Goal: Check status: Check status

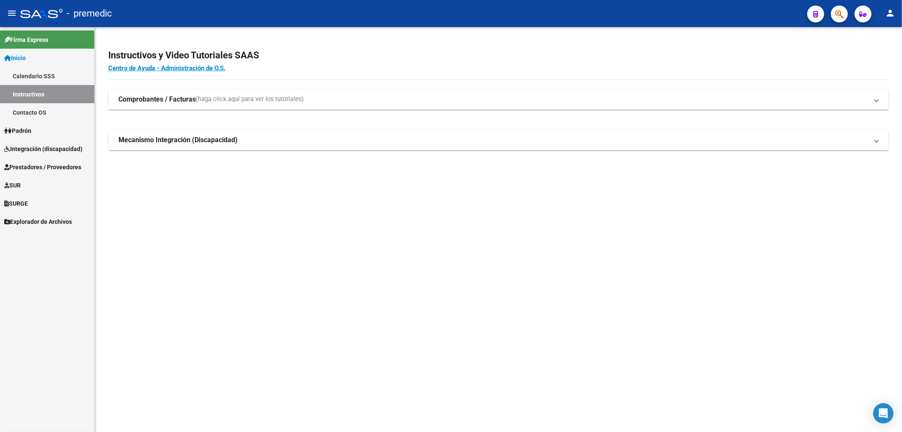
click at [30, 60] on link "Inicio" at bounding box center [47, 58] width 94 height 18
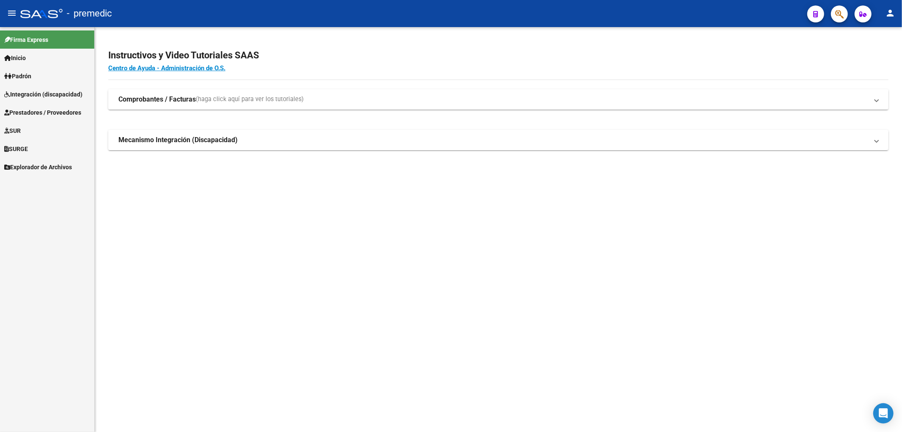
click at [39, 94] on span "Integración (discapacidad)" at bounding box center [43, 94] width 78 height 9
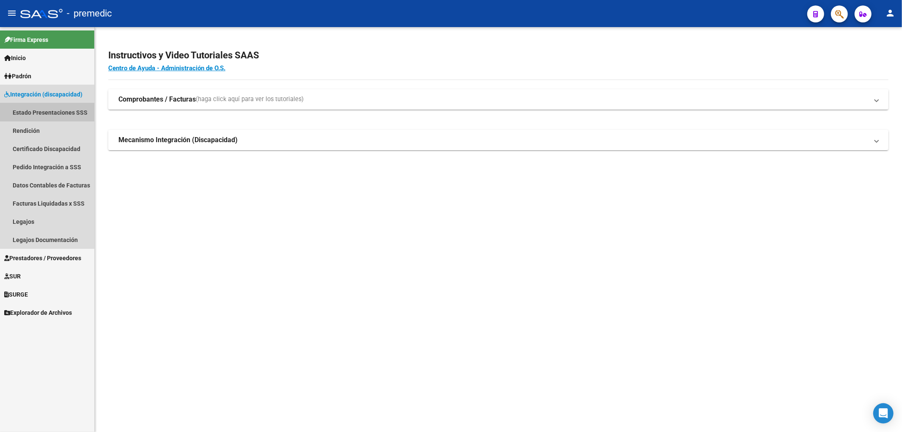
click at [36, 106] on link "Estado Presentaciones SSS" at bounding box center [47, 112] width 94 height 18
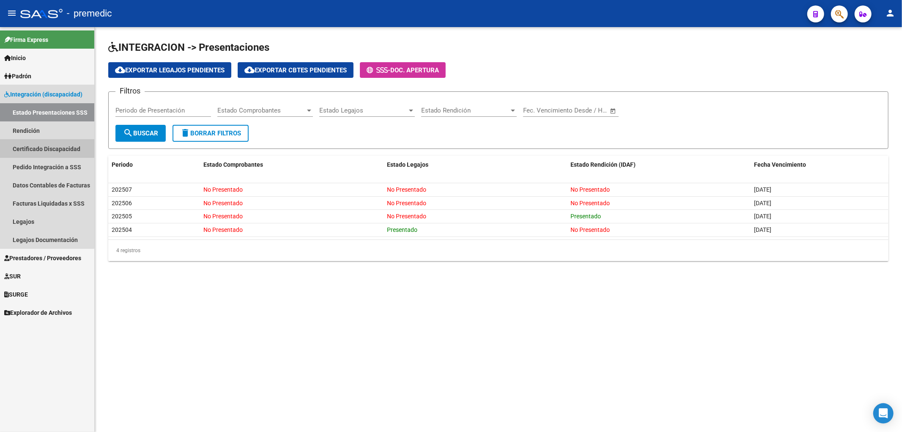
click at [33, 146] on link "Certificado Discapacidad" at bounding box center [47, 149] width 94 height 18
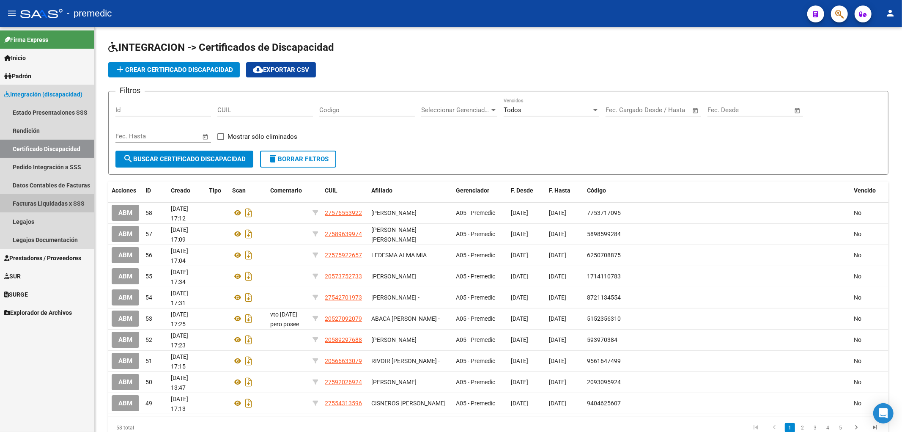
click at [45, 201] on link "Facturas Liquidadas x SSS" at bounding box center [47, 203] width 94 height 18
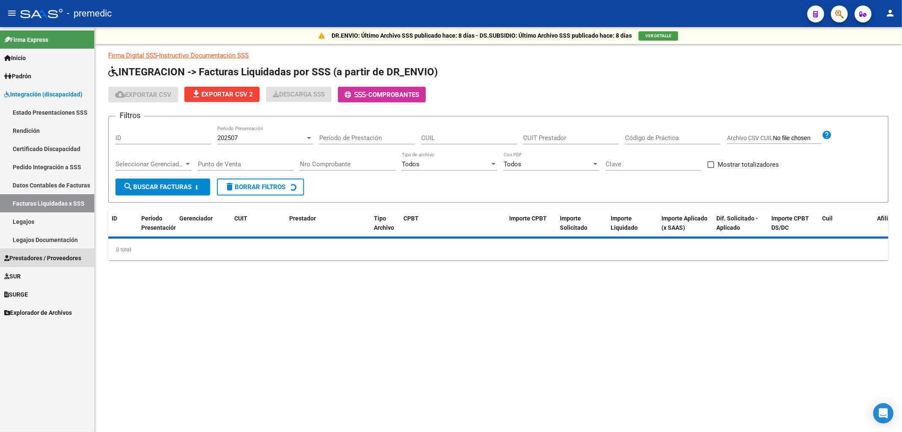
click at [35, 255] on span "Prestadores / Proveedores" at bounding box center [42, 257] width 77 height 9
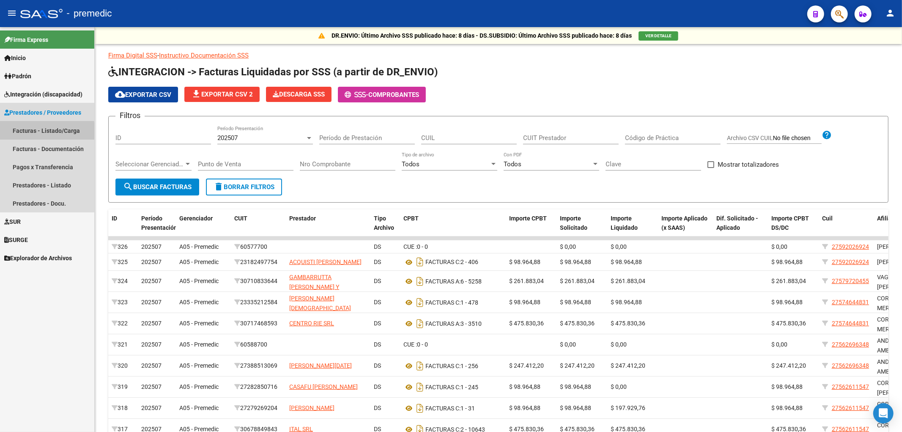
click at [45, 131] on link "Facturas - Listado/Carga" at bounding box center [47, 130] width 94 height 18
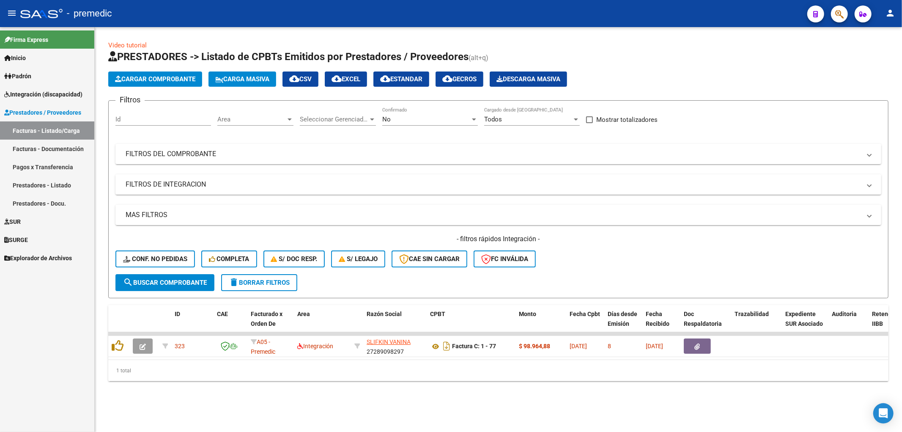
click at [40, 94] on span "Integración (discapacidad)" at bounding box center [43, 94] width 78 height 9
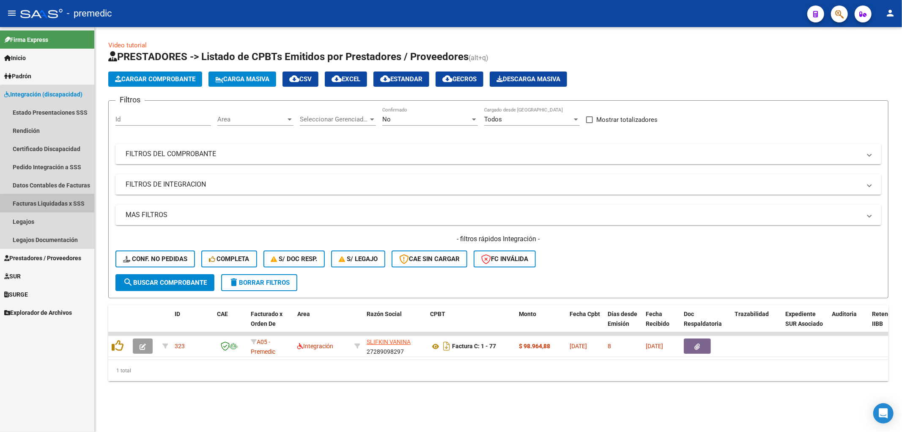
click at [52, 204] on link "Facturas Liquidadas x SSS" at bounding box center [47, 203] width 94 height 18
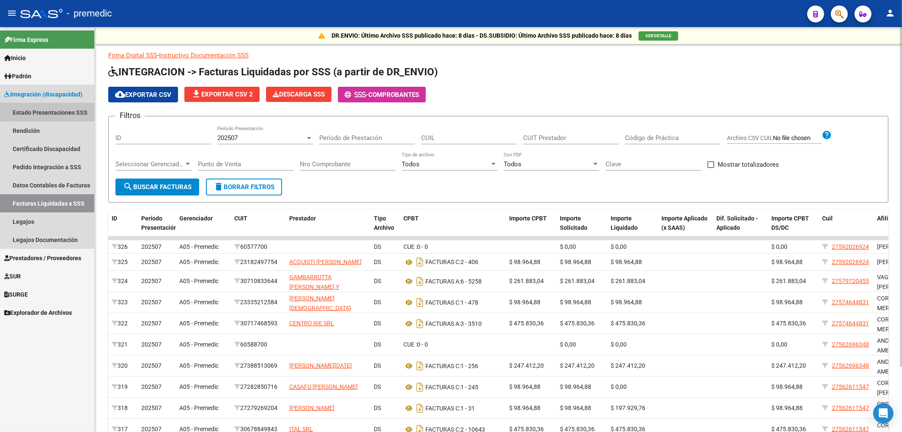
click at [48, 111] on link "Estado Presentaciones SSS" at bounding box center [47, 112] width 94 height 18
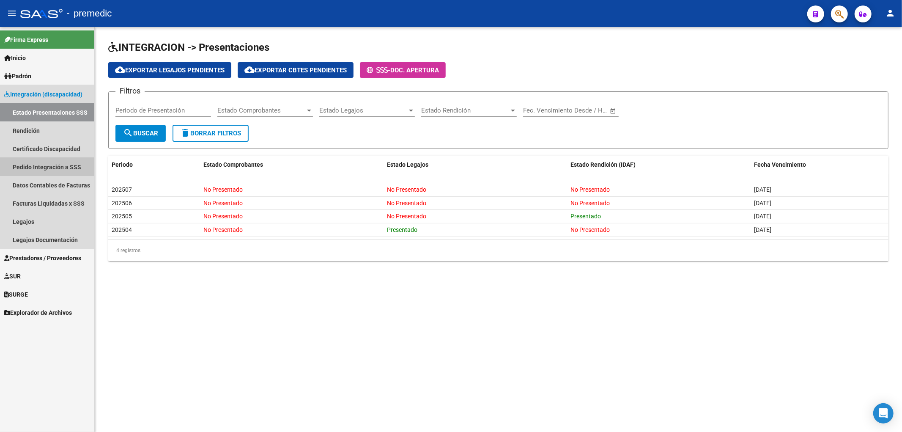
click at [32, 165] on link "Pedido Integración a SSS" at bounding box center [47, 167] width 94 height 18
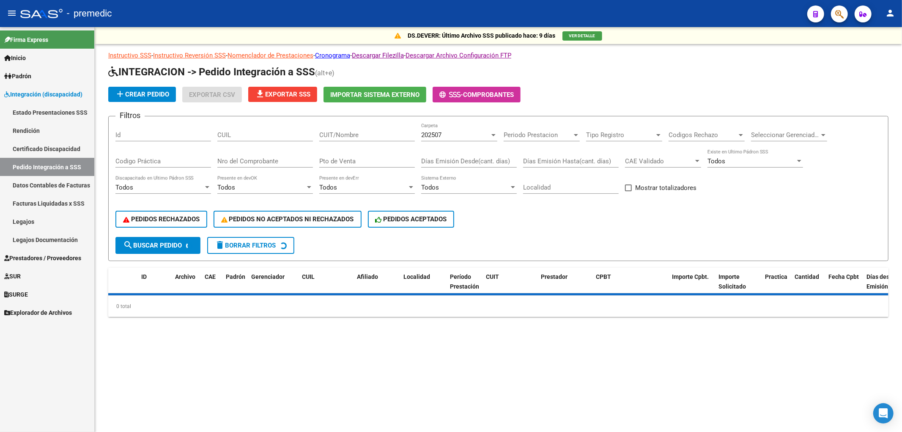
click at [158, 203] on div "PEDIDOS RECHAZADOS PEDIDOS NO ACEPTADOS NI RECHAZADOS PEDIDOS ACEPTADOS" at bounding box center [498, 219] width 766 height 36
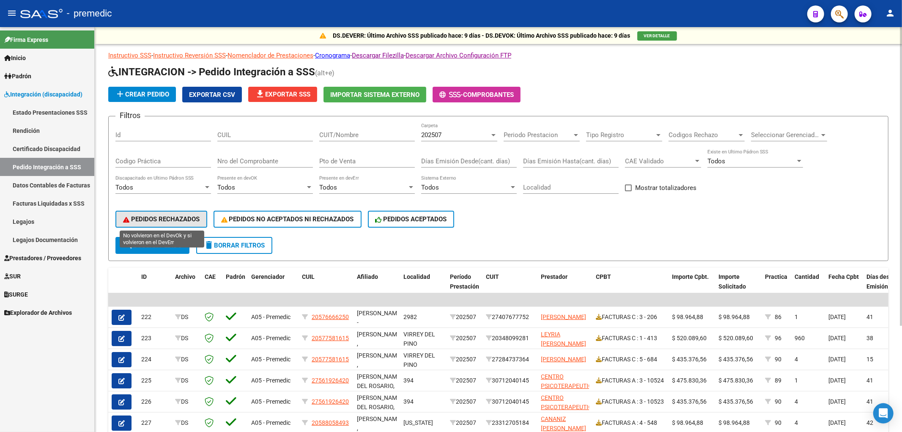
click at [170, 220] on span "PEDIDOS RECHAZADOS" at bounding box center [161, 219] width 77 height 8
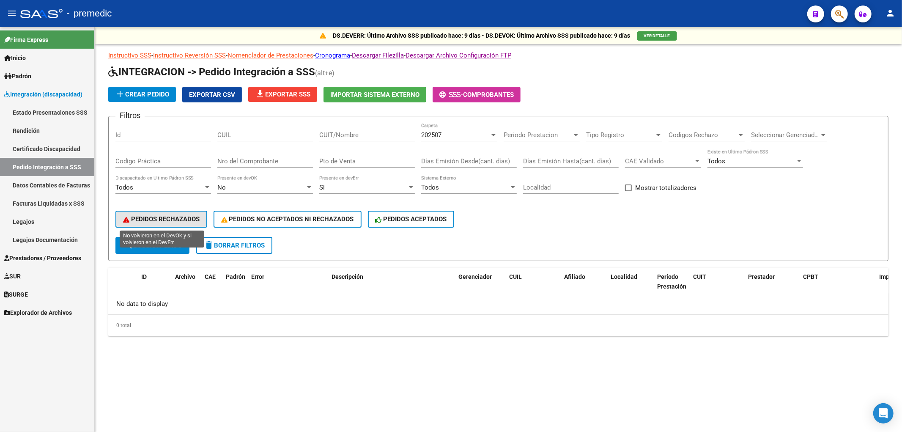
click at [175, 217] on span "PEDIDOS RECHAZADOS" at bounding box center [161, 219] width 77 height 8
click at [474, 133] on div "202507" at bounding box center [455, 135] width 68 height 8
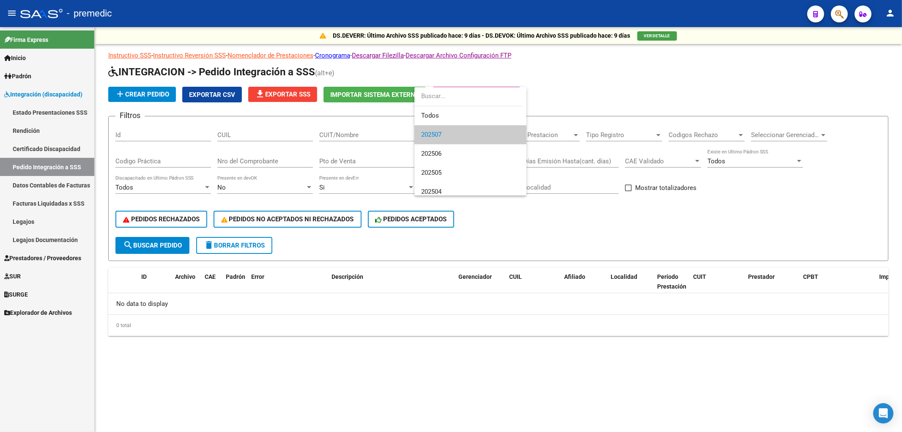
click at [494, 215] on div at bounding box center [451, 216] width 902 height 432
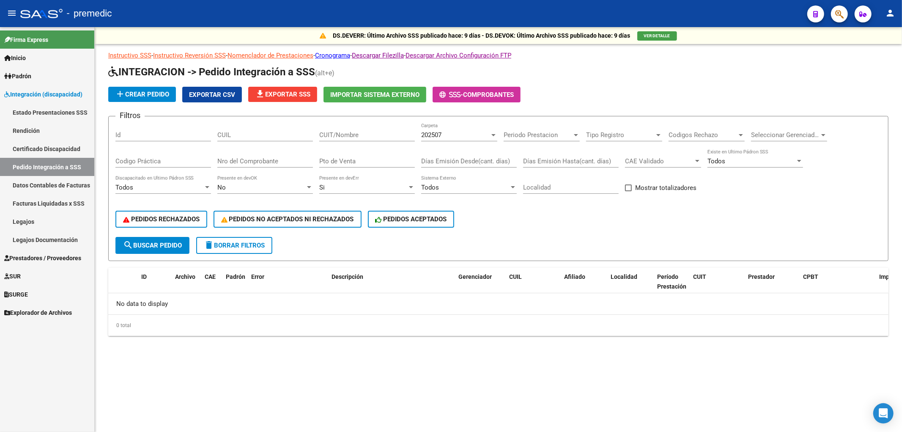
click at [474, 133] on div "202507" at bounding box center [455, 135] width 68 height 8
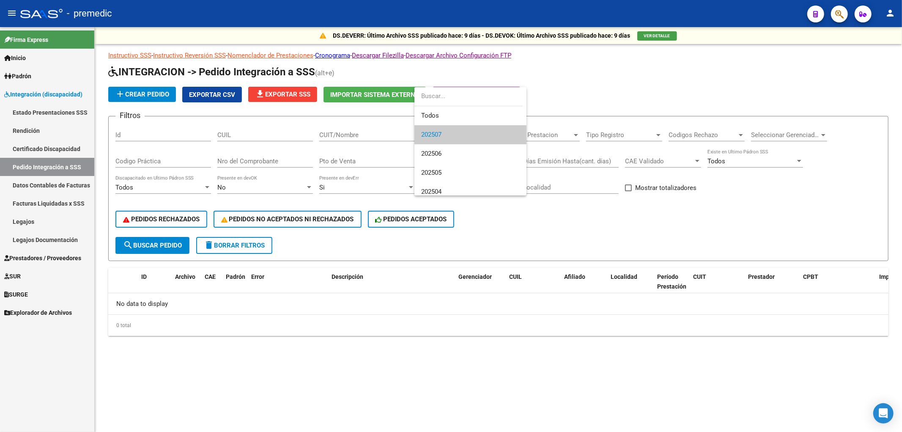
click at [597, 84] on div at bounding box center [451, 216] width 902 height 432
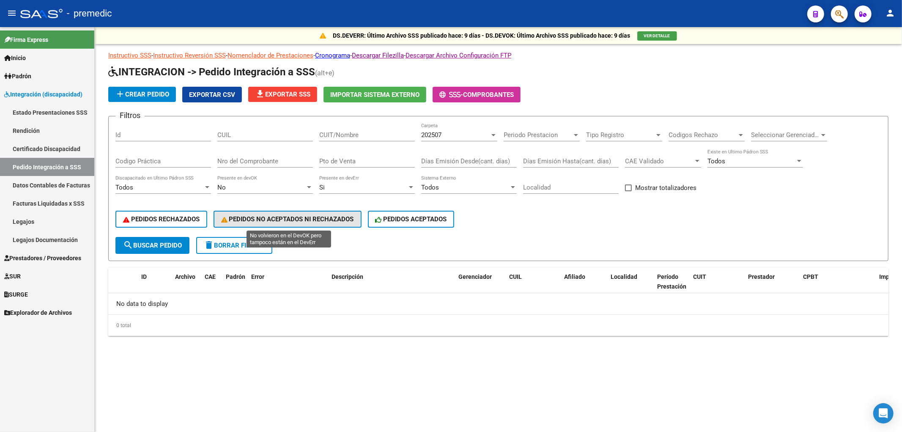
click at [318, 219] on span "PEDIDOS NO ACEPTADOS NI RECHAZADOS" at bounding box center [287, 219] width 133 height 8
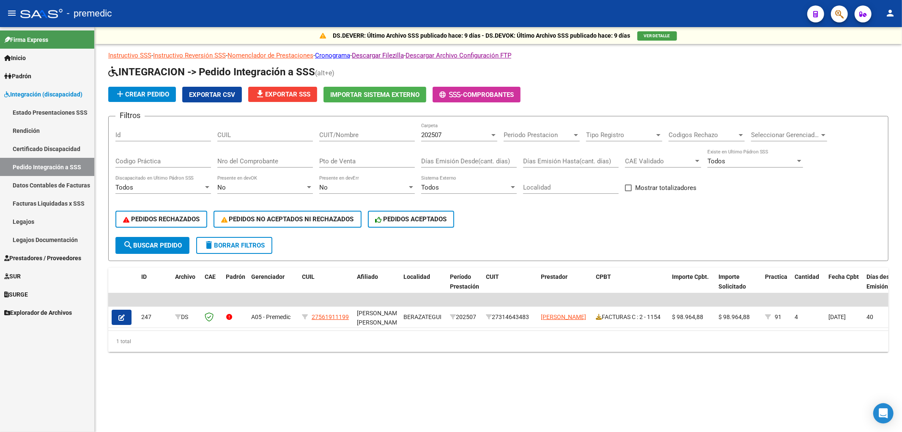
click at [340, 364] on div "DS.DEVERR: Último Archivo SSS publicado hace: 9 días - DS.DEVOK: Último Archivo…" at bounding box center [498, 203] width 807 height 352
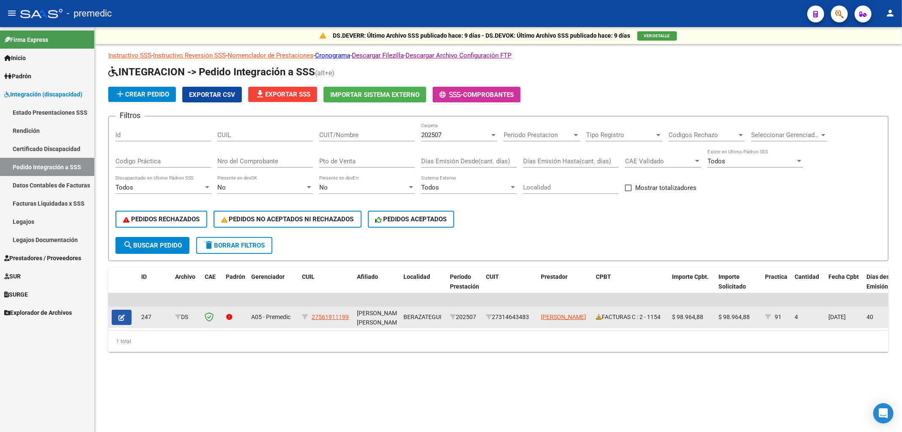
click at [121, 315] on icon "button" at bounding box center [121, 317] width 6 height 6
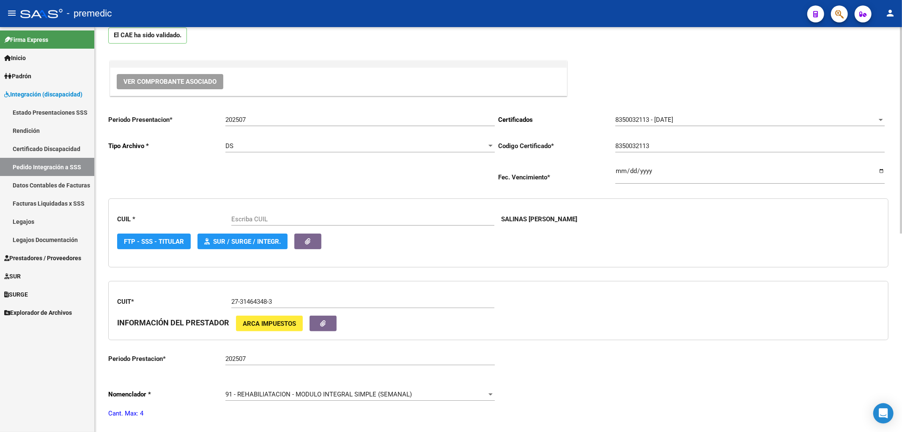
type input "27561911199"
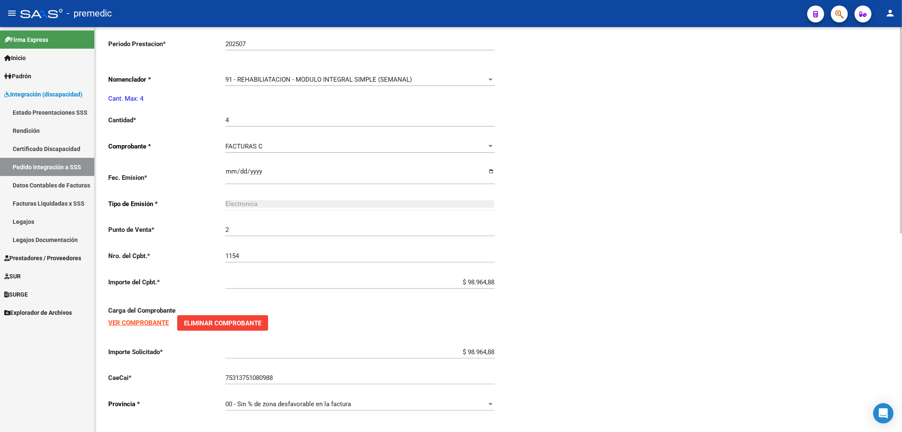
scroll to position [389, 0]
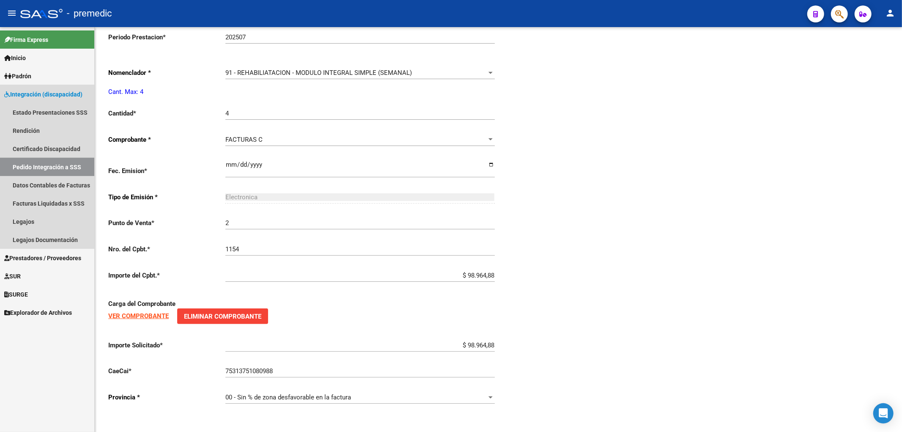
click at [46, 165] on link "Pedido Integración a SSS" at bounding box center [47, 167] width 94 height 18
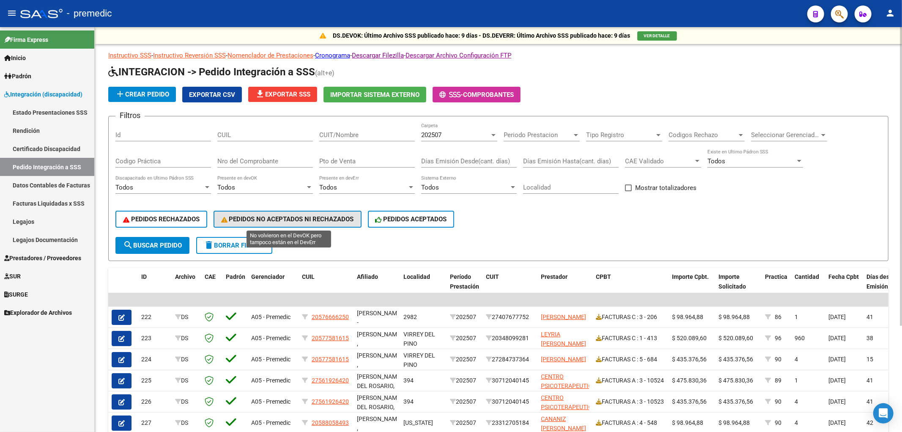
click at [264, 219] on span "PEDIDOS NO ACEPTADOS NI RECHAZADOS" at bounding box center [287, 219] width 133 height 8
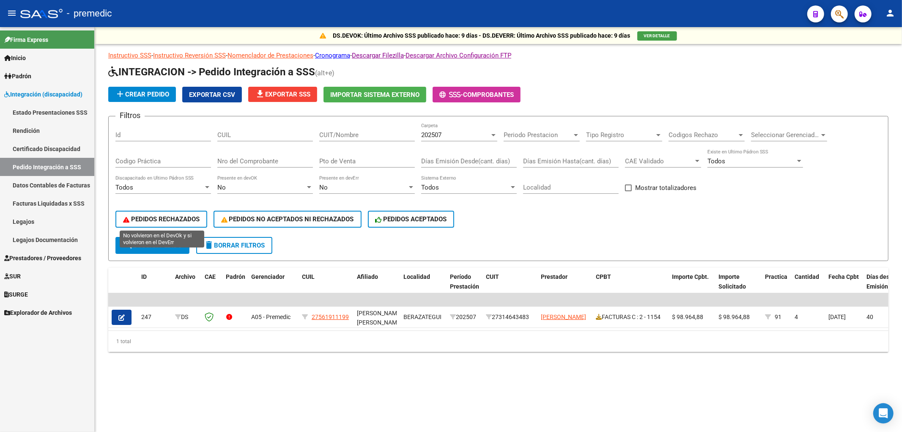
click at [172, 221] on span "PEDIDOS RECHAZADOS" at bounding box center [161, 219] width 77 height 8
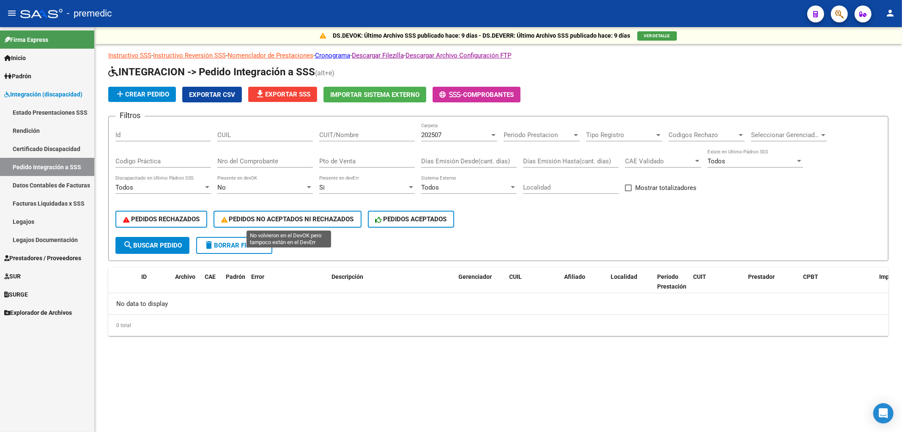
click at [282, 217] on span "PEDIDOS NO ACEPTADOS NI RECHAZADOS" at bounding box center [287, 219] width 133 height 8
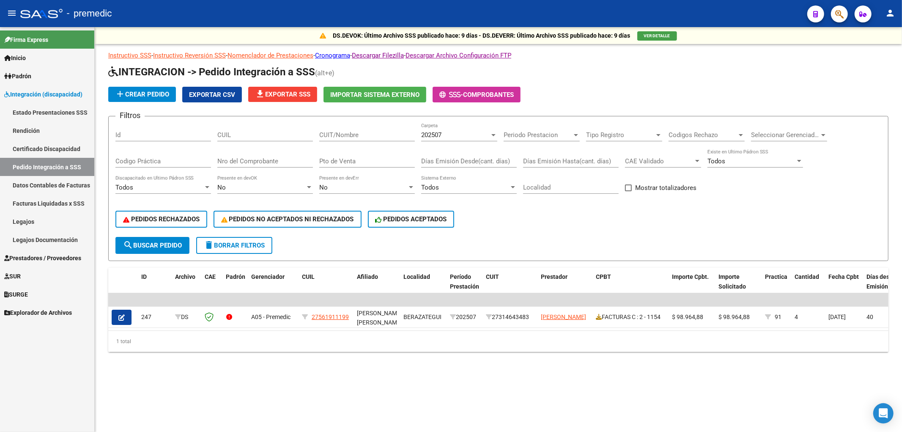
click at [32, 252] on link "Prestadores / Proveedores" at bounding box center [47, 258] width 94 height 18
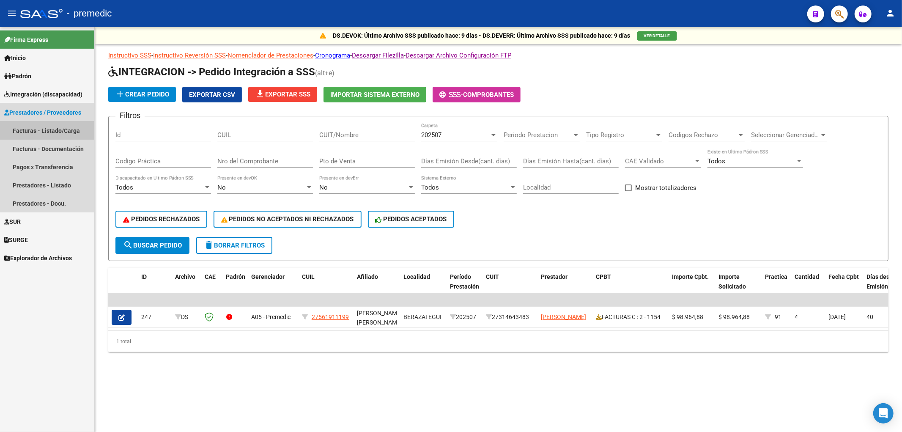
click at [47, 133] on link "Facturas - Listado/Carga" at bounding box center [47, 130] width 94 height 18
